Goal: Complete application form: Complete application form

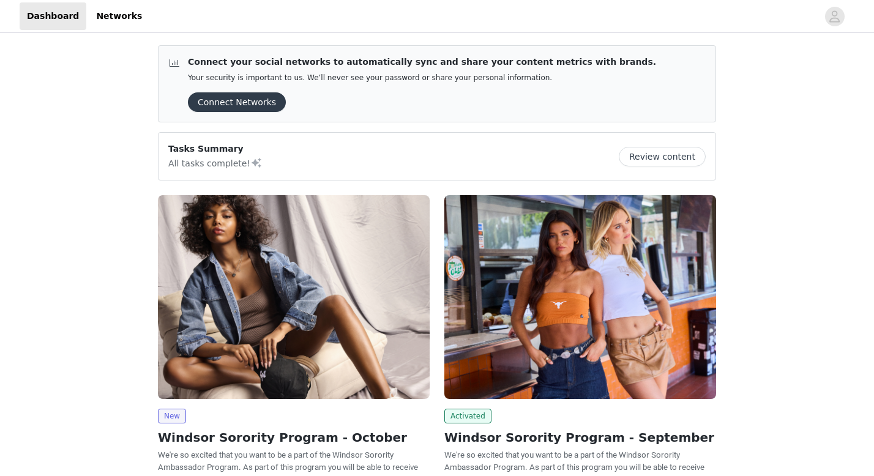
click at [280, 319] on img at bounding box center [294, 297] width 272 height 204
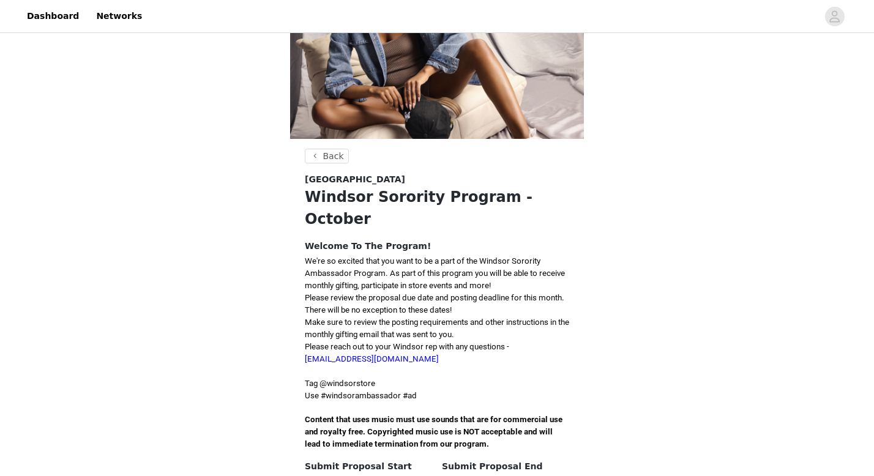
scroll to position [185, 0]
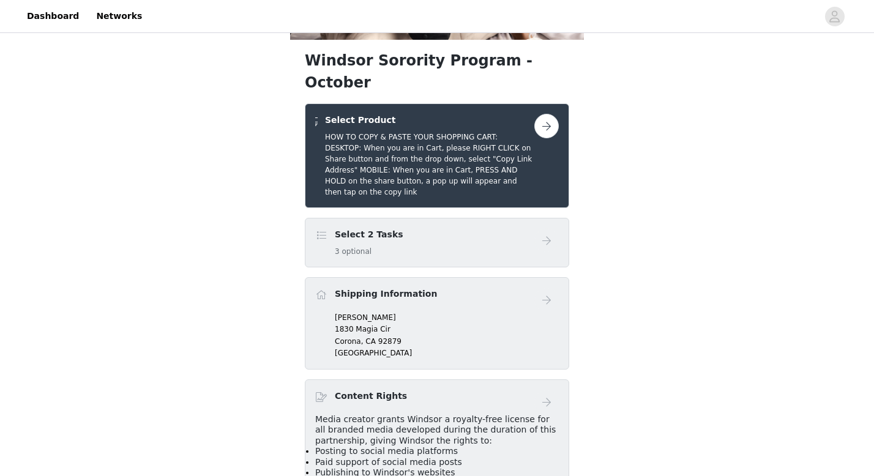
scroll to position [223, 0]
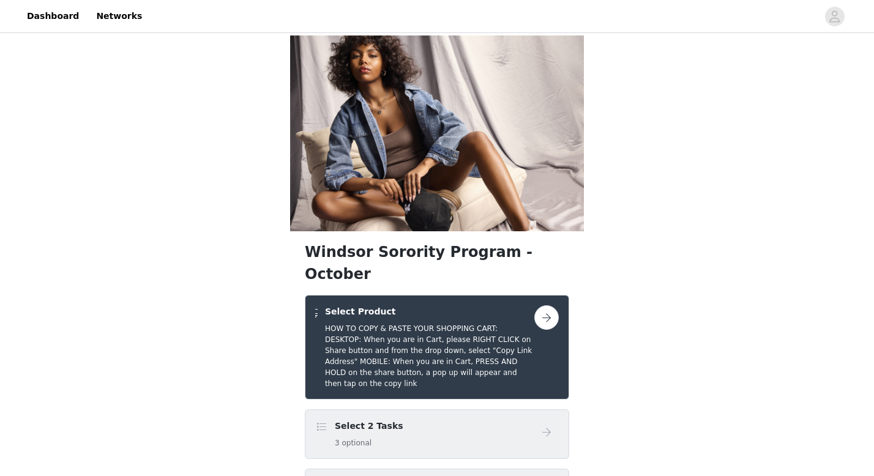
click at [540, 305] on button "button" at bounding box center [546, 317] width 24 height 24
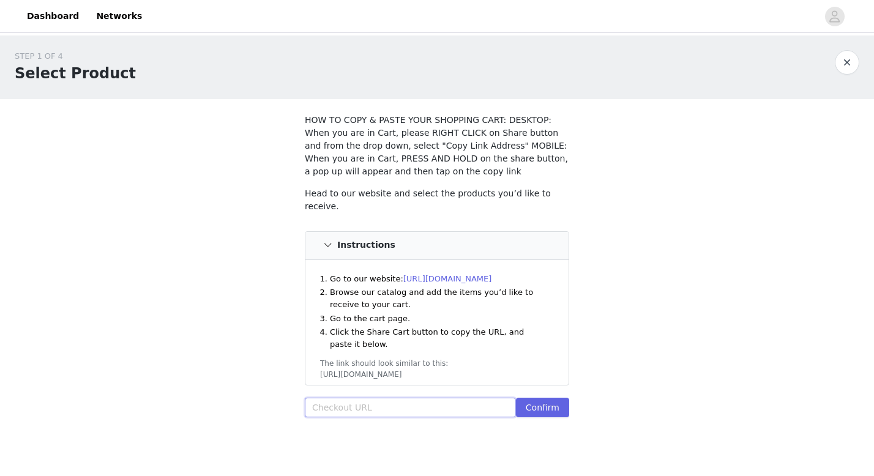
click at [456, 398] on input "text" at bounding box center [410, 408] width 211 height 20
paste input "[URL][DOMAIN_NAME]"
type input "[URL][DOMAIN_NAME]"
click at [549, 409] on button "Confirm" at bounding box center [542, 408] width 53 height 20
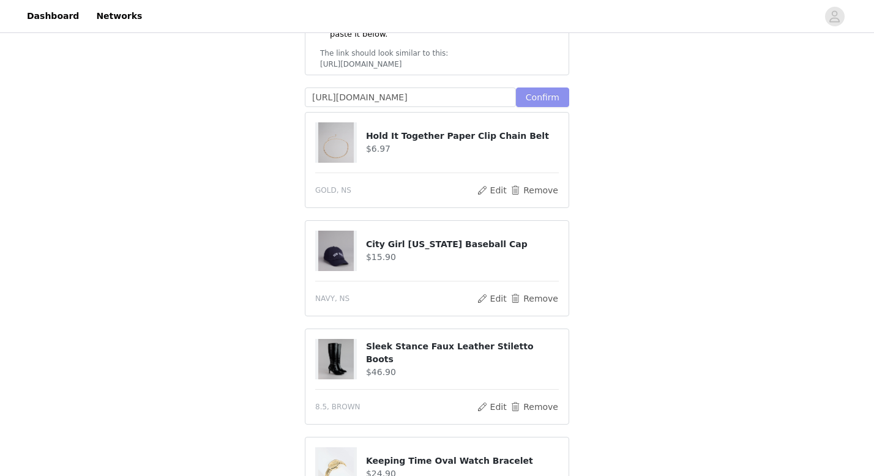
scroll to position [330, 0]
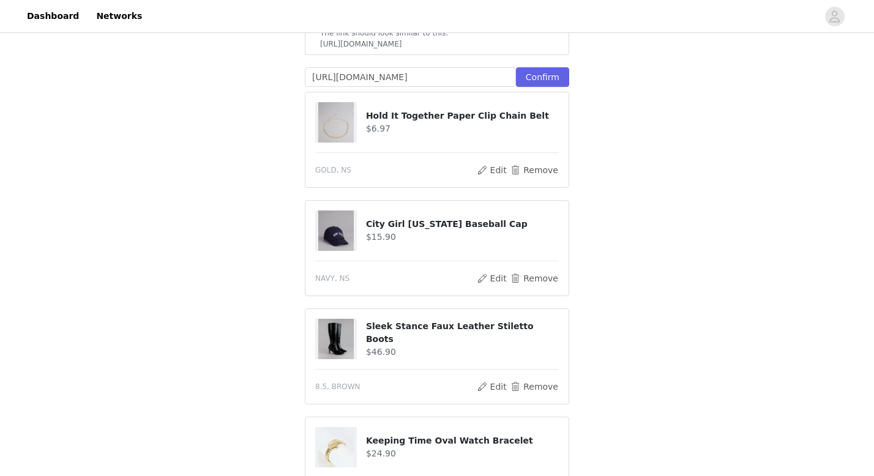
drag, startPoint x: 595, startPoint y: 213, endPoint x: 491, endPoint y: 216, distance: 103.4
click at [481, 214] on div "STEP 1 OF 4 Select Product HOW TO COPY & PASTE YOUR SHOPPING CART: DESKTOP: Whe…" at bounding box center [437, 338] width 874 height 1267
click at [333, 339] on img at bounding box center [335, 339] width 35 height 40
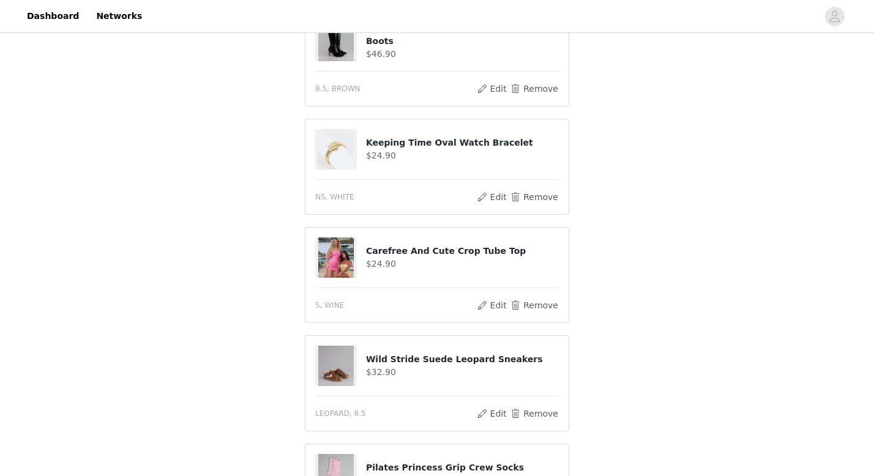
scroll to position [629, 0]
click at [342, 256] on img at bounding box center [335, 257] width 35 height 40
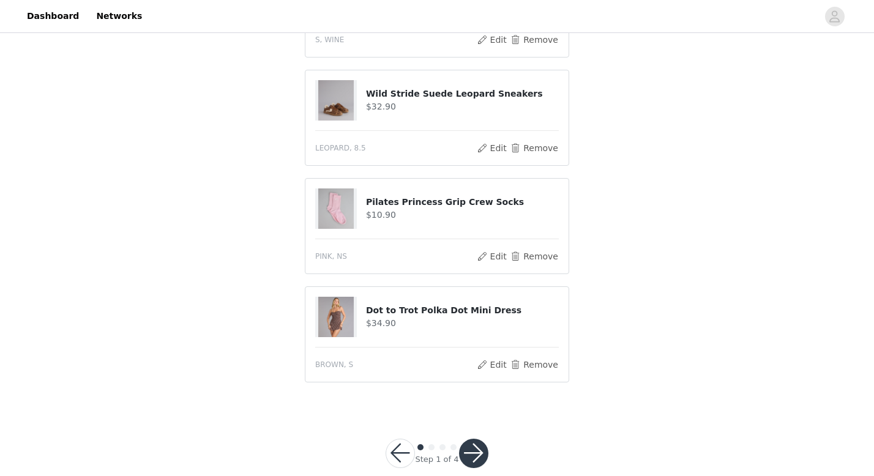
scroll to position [913, 0]
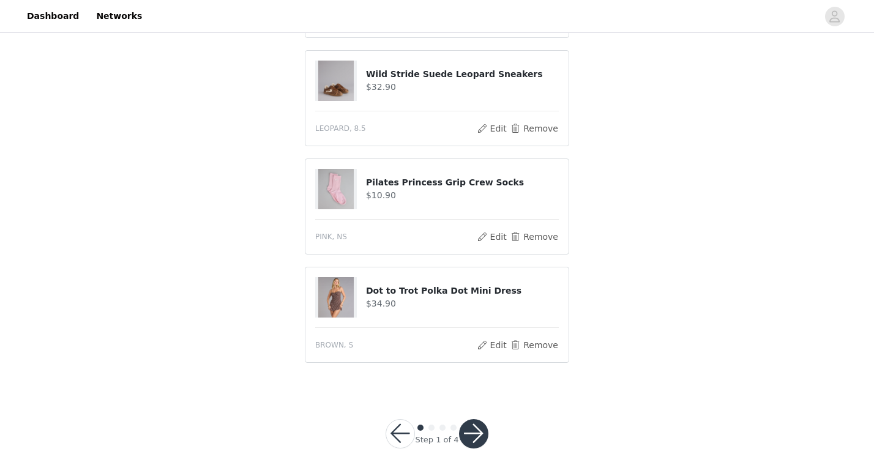
click at [477, 432] on button "button" at bounding box center [473, 433] width 29 height 29
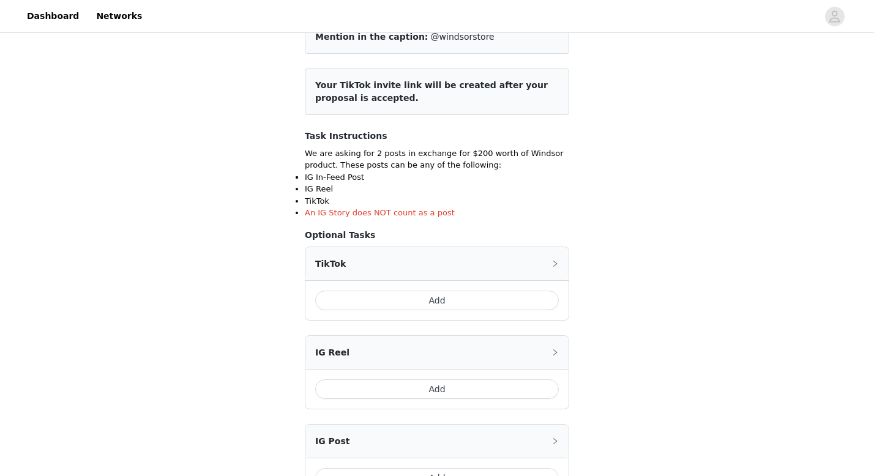
scroll to position [145, 0]
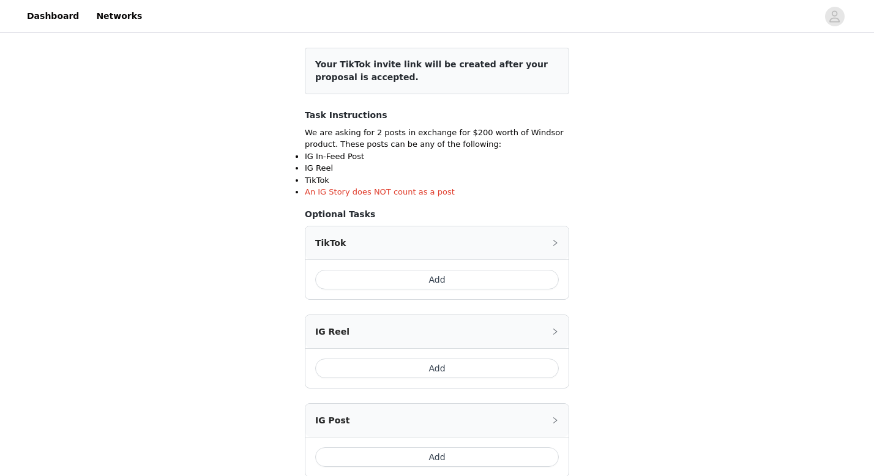
click at [441, 278] on button "Add" at bounding box center [436, 280] width 243 height 20
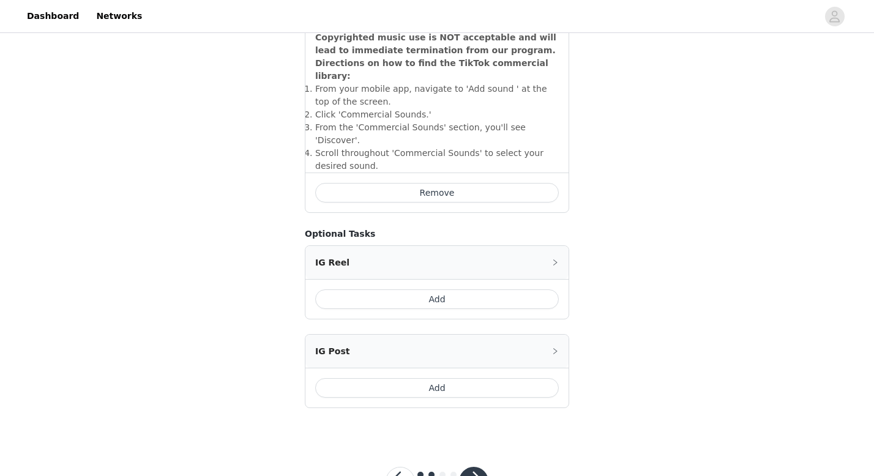
scroll to position [448, 0]
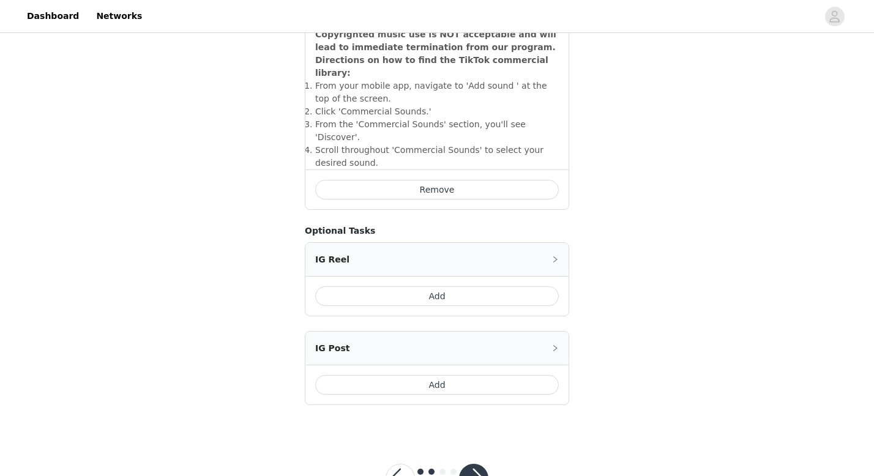
click at [457, 375] on button "Add" at bounding box center [436, 385] width 243 height 20
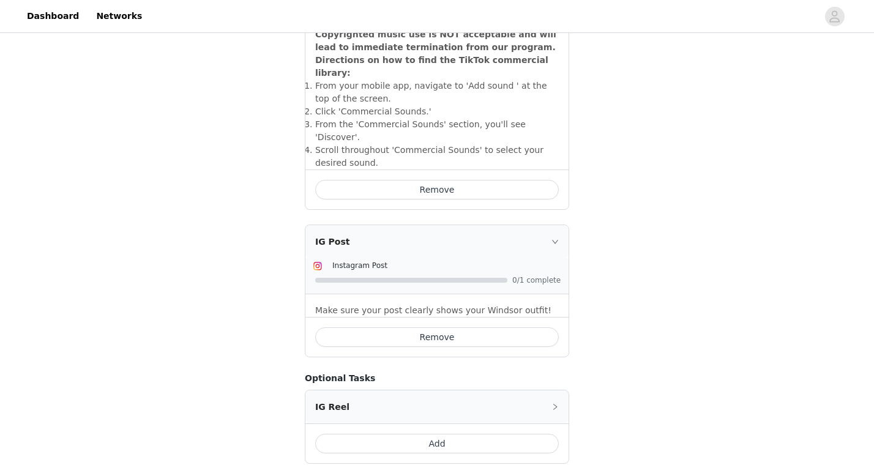
scroll to position [527, 0]
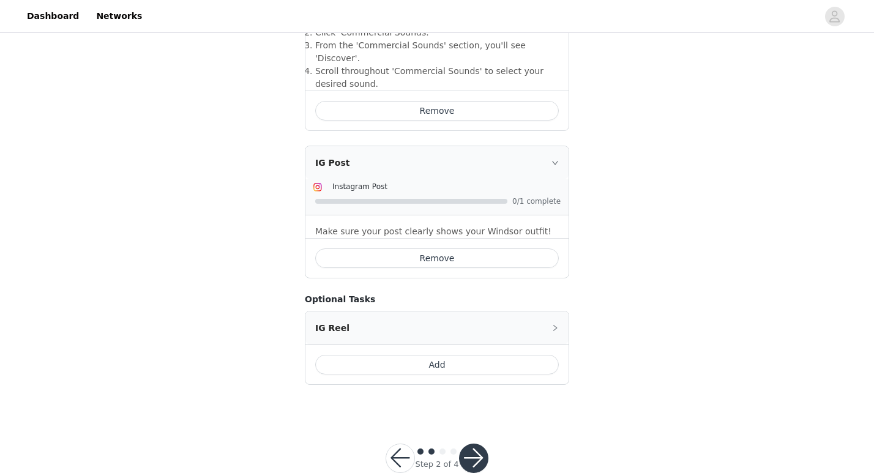
click at [482, 443] on button "button" at bounding box center [473, 457] width 29 height 29
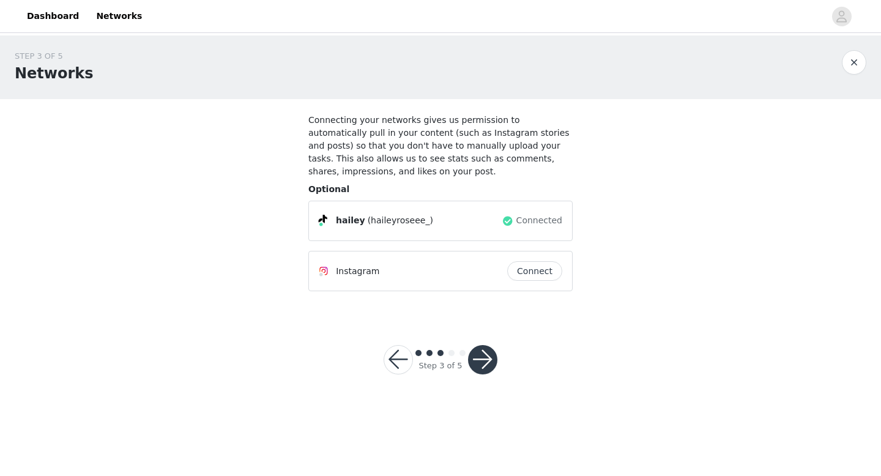
click at [489, 350] on button "button" at bounding box center [482, 359] width 29 height 29
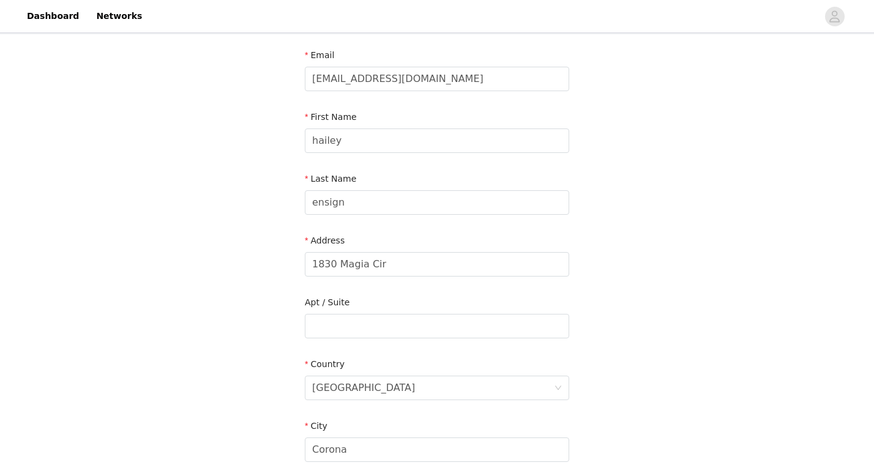
scroll to position [33, 0]
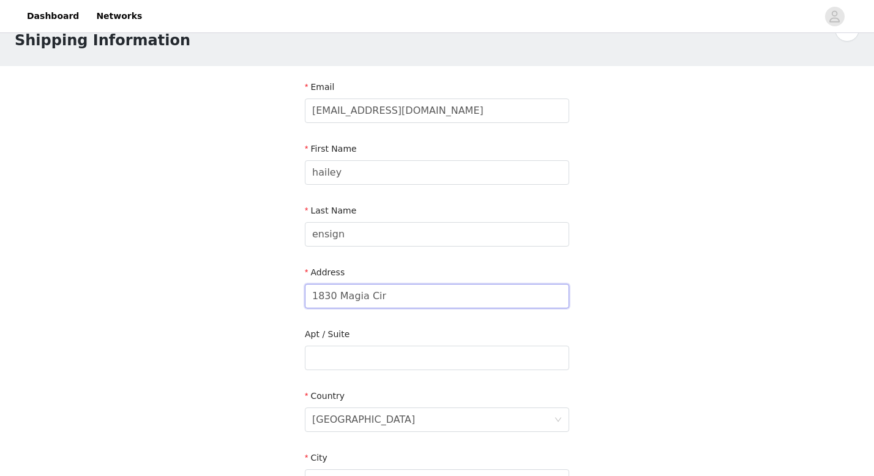
click at [403, 290] on input "1830 Magia Cir" at bounding box center [437, 296] width 264 height 24
drag, startPoint x: 403, startPoint y: 290, endPoint x: 287, endPoint y: 286, distance: 115.7
click at [288, 288] on div "STEP 4 OF 5 Shipping Information Email [EMAIL_ADDRESS][DOMAIN_NAME] First Name …" at bounding box center [437, 357] width 874 height 711
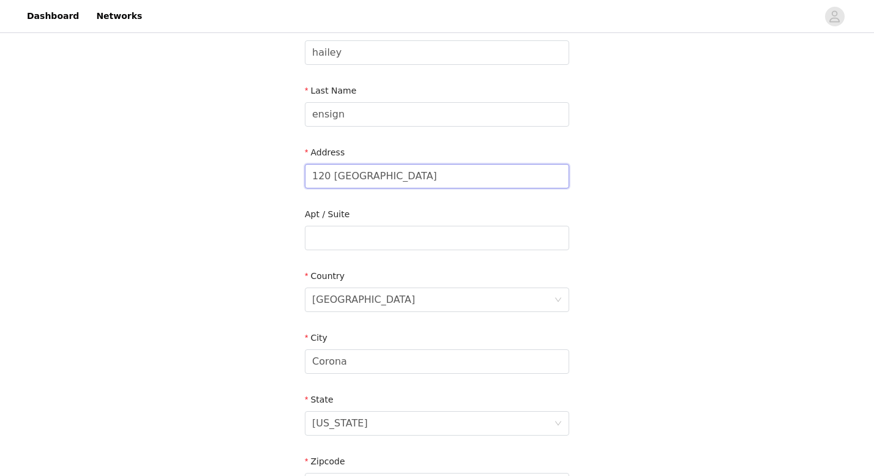
scroll to position [176, 0]
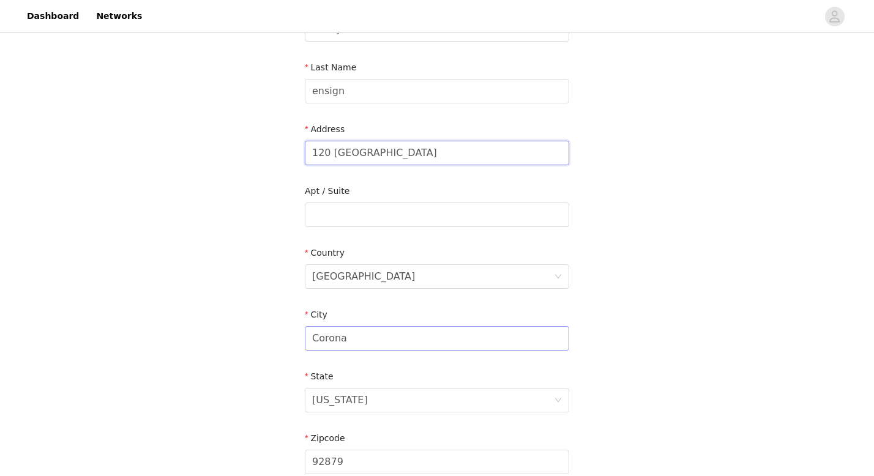
type input "120 [GEOGRAPHIC_DATA]"
click at [355, 346] on input "Corona" at bounding box center [437, 338] width 264 height 24
drag, startPoint x: 270, startPoint y: 336, endPoint x: 251, endPoint y: 326, distance: 21.6
click at [250, 332] on div "STEP 4 OF 5 Shipping Information Email [EMAIL_ADDRESS][DOMAIN_NAME] First Name …" at bounding box center [437, 214] width 874 height 711
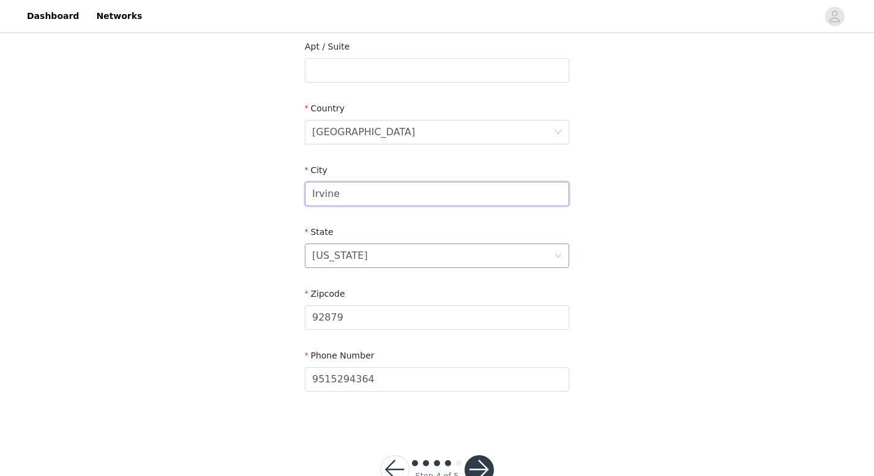
scroll to position [333, 0]
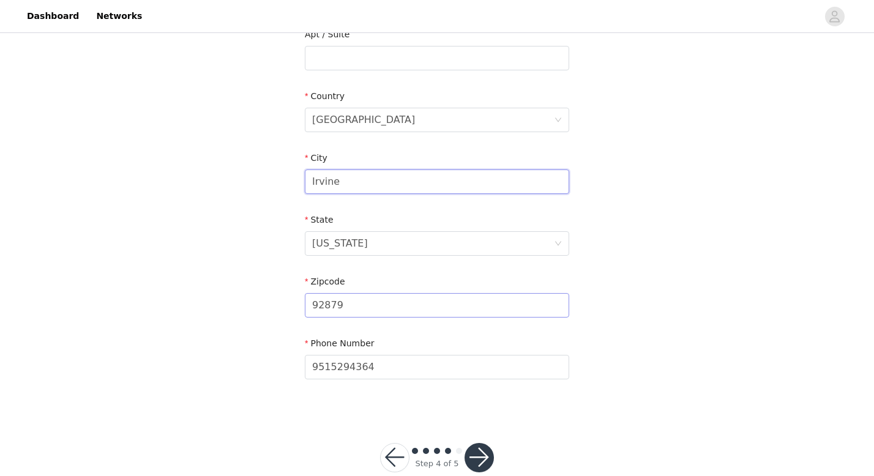
type input "Irvine"
click at [364, 308] on input "92879" at bounding box center [437, 305] width 264 height 24
type input "92612"
click at [788, 122] on div "STEP 4 OF 5 Shipping Information Email [EMAIL_ADDRESS][DOMAIN_NAME] First Name …" at bounding box center [437, 58] width 874 height 711
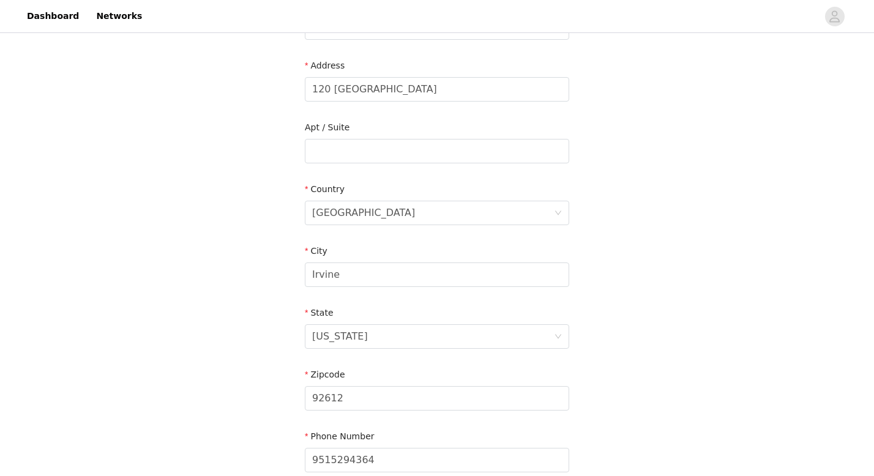
scroll to position [358, 0]
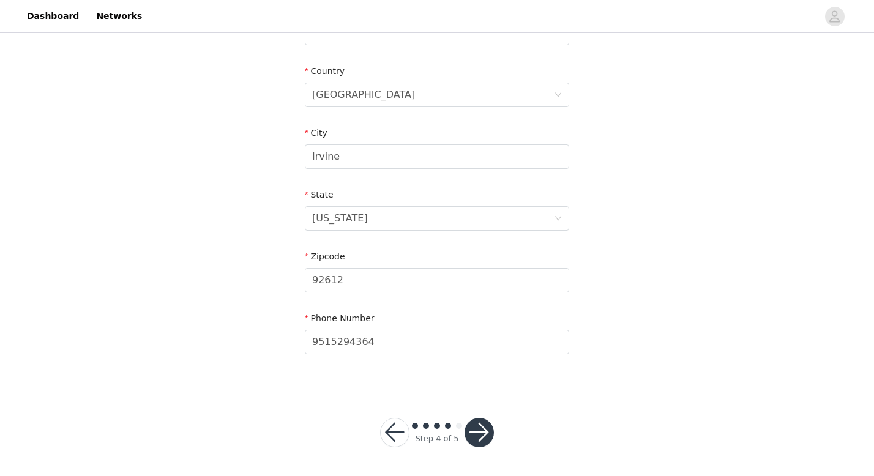
click at [474, 434] on button "button" at bounding box center [478, 432] width 29 height 29
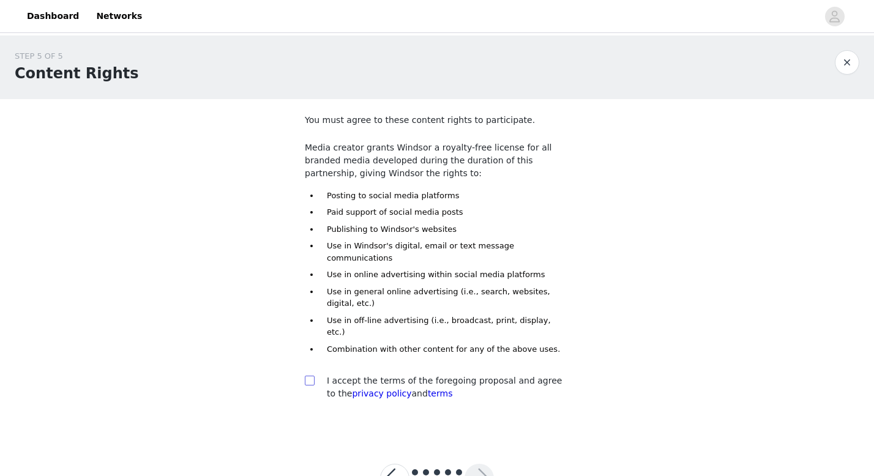
click at [307, 376] on input "checkbox" at bounding box center [309, 380] width 9 height 9
checkbox input "true"
click at [483, 464] on button "button" at bounding box center [478, 478] width 29 height 29
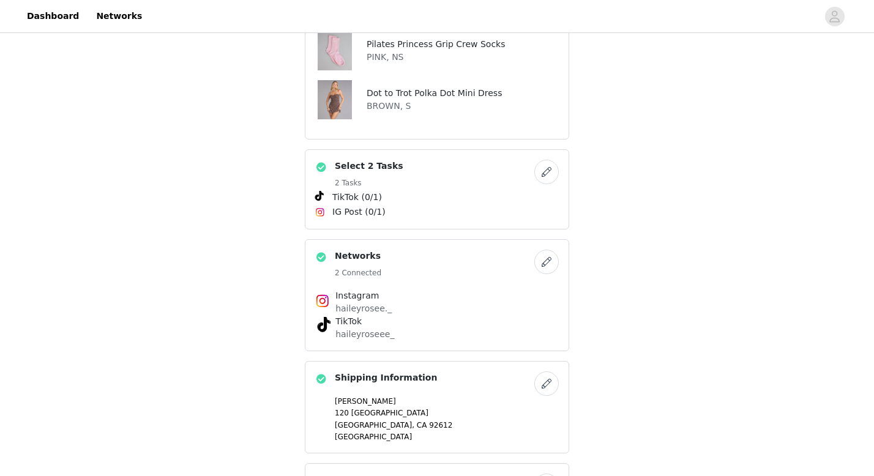
scroll to position [713, 0]
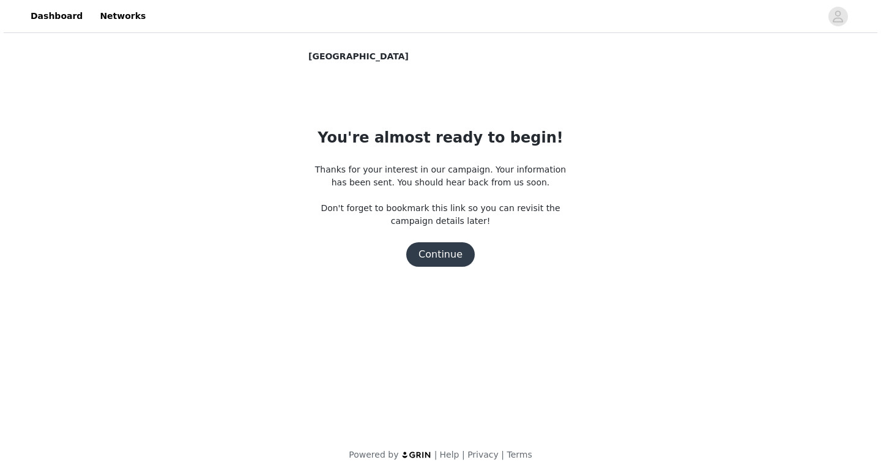
scroll to position [0, 0]
click at [448, 247] on button "Continue" at bounding box center [440, 254] width 69 height 24
